Goal: Go to known website: Access a specific website the user already knows

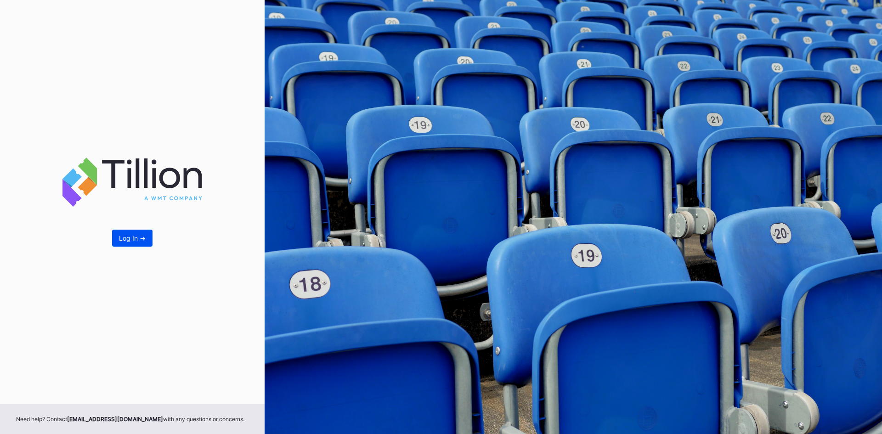
click at [119, 237] on div "Log In ->" at bounding box center [132, 238] width 27 height 8
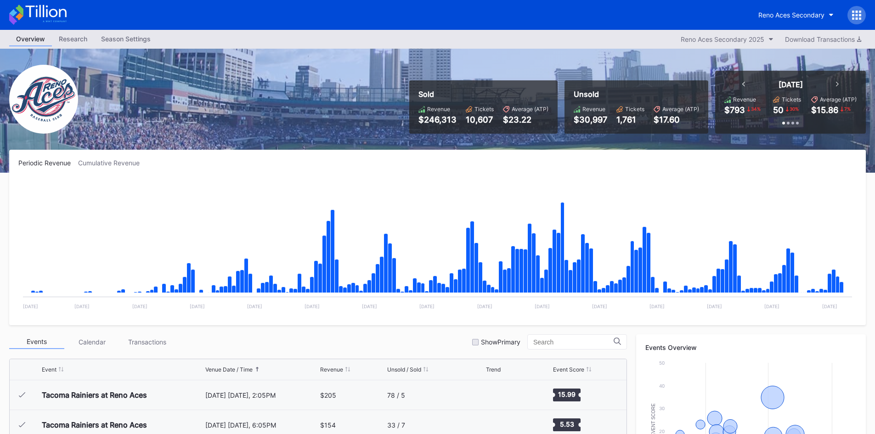
scroll to position [1968, 0]
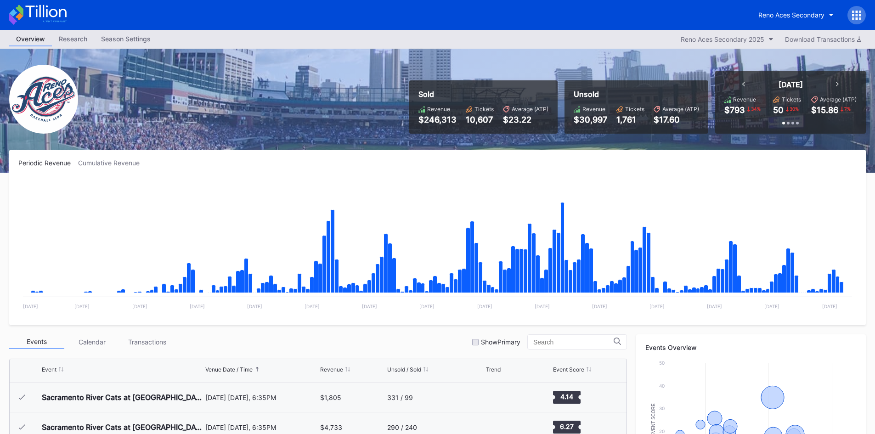
click at [61, 12] on icon at bounding box center [37, 15] width 57 height 20
